Goal: Find contact information: Find contact information

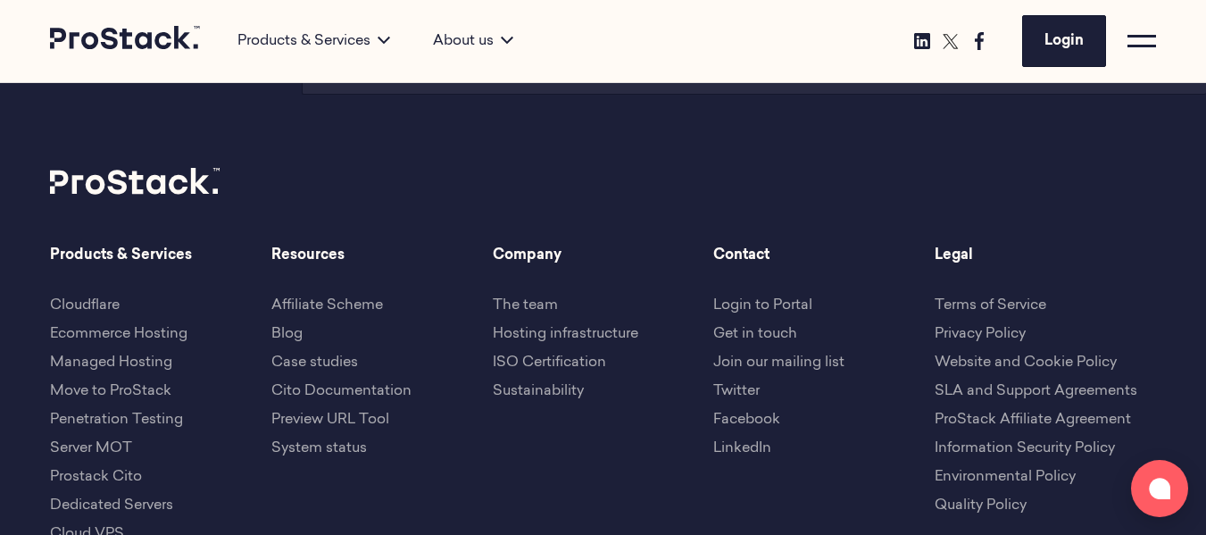
click at [542, 298] on link "The team" at bounding box center [525, 305] width 65 height 14
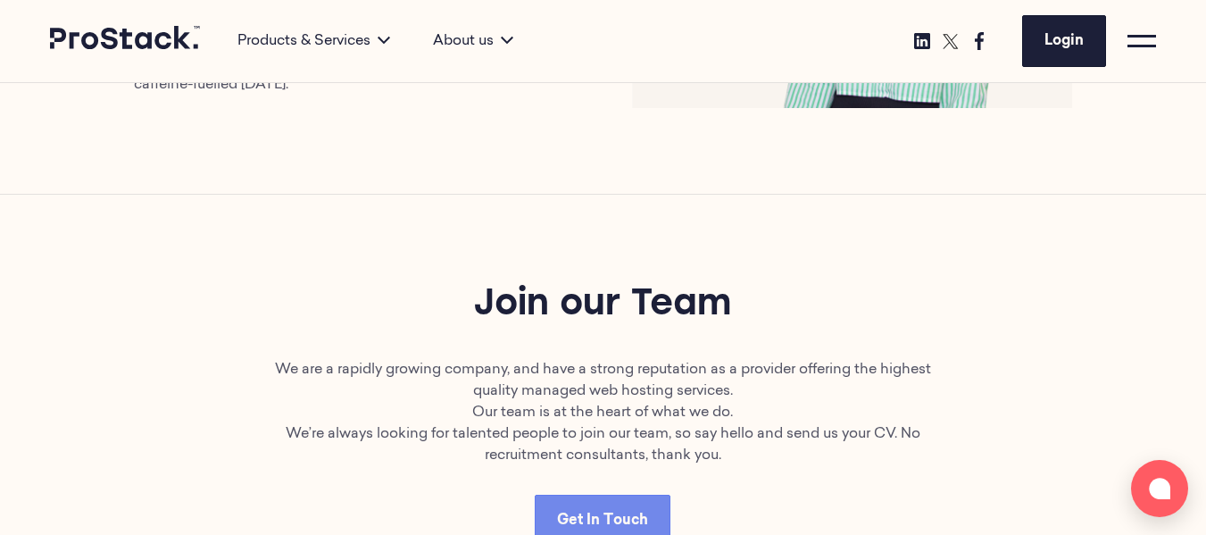
scroll to position [4584, 0]
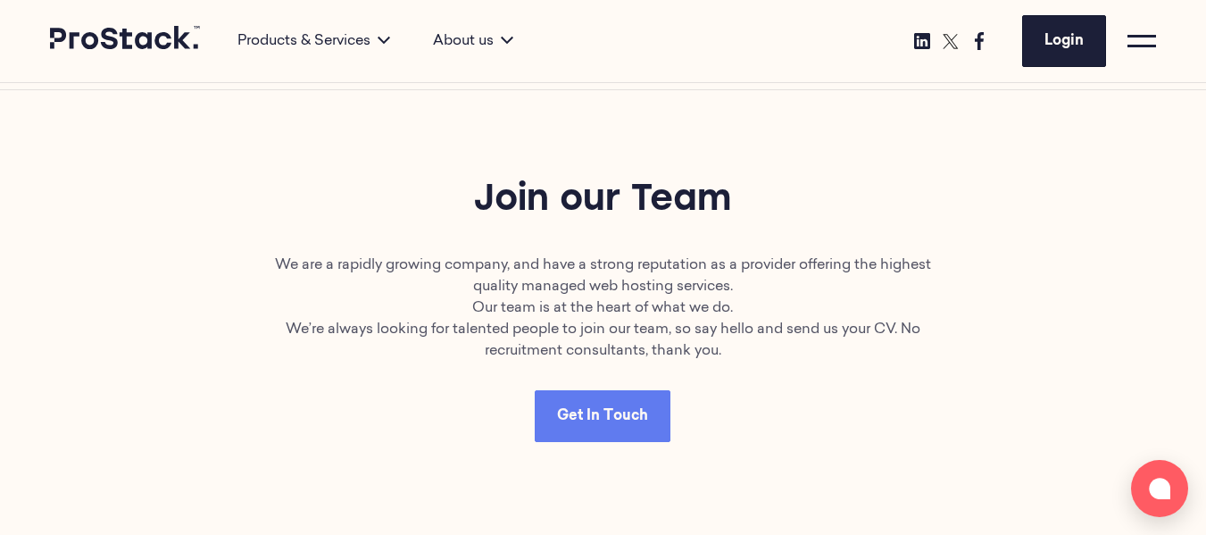
click at [594, 409] on span "Get In Touch" at bounding box center [602, 416] width 91 height 14
click at [166, 262] on div "Join our Team We are a rapidly growing company, and have a strong reputation as…" at bounding box center [603, 308] width 1206 height 437
click at [622, 390] on link "Get In Touch" at bounding box center [603, 416] width 136 height 52
click at [572, 409] on span "Get In Touch" at bounding box center [602, 416] width 91 height 14
